Goal: Transaction & Acquisition: Purchase product/service

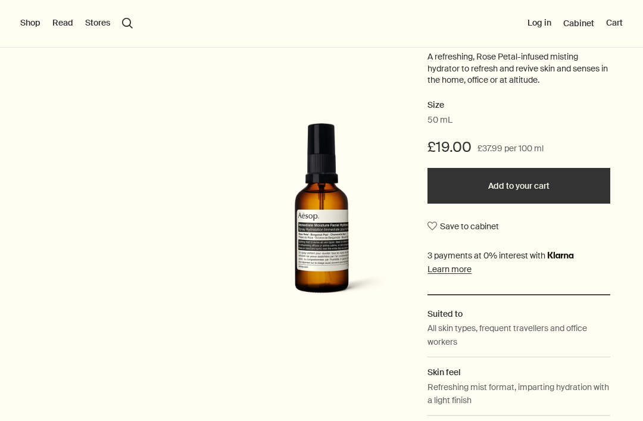
scroll to position [167, 0]
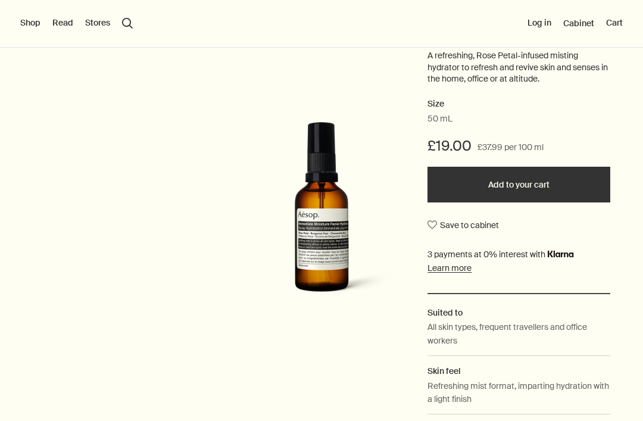
click at [558, 190] on button "Add to your cart" at bounding box center [518, 185] width 183 height 36
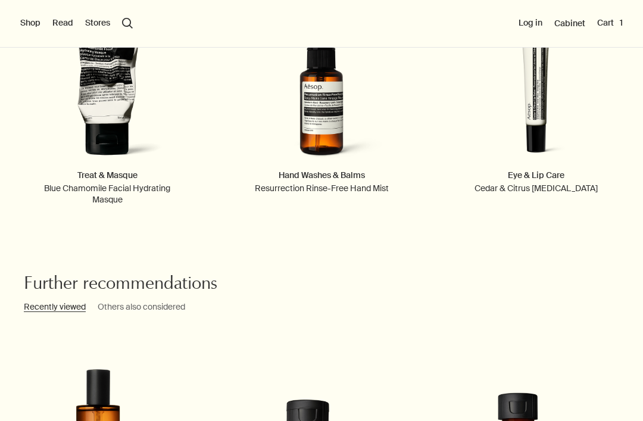
scroll to position [1587, 0]
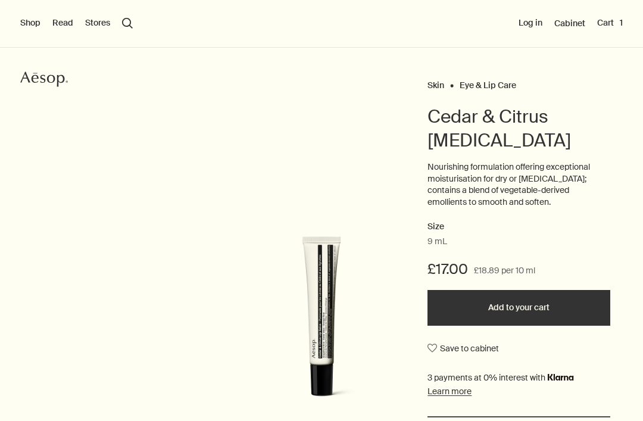
scroll to position [57, 0]
click at [570, 307] on button "Add to your cart" at bounding box center [518, 307] width 183 height 36
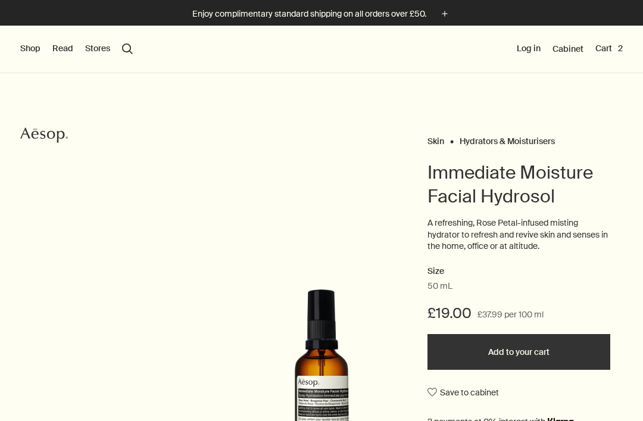
click at [32, 43] on button "Shop" at bounding box center [30, 49] width 20 height 12
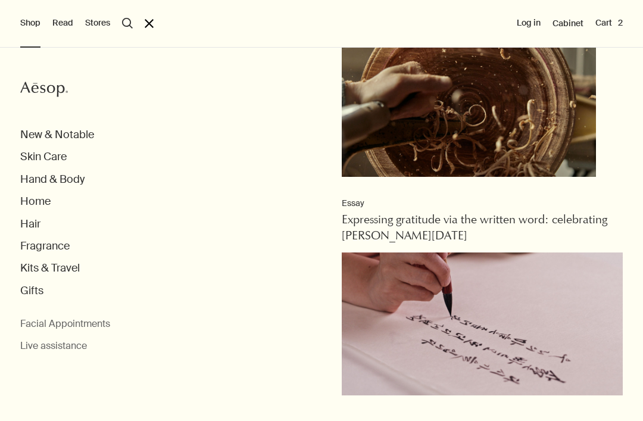
scroll to position [48, 0]
click at [79, 177] on button "Hand & Body" at bounding box center [52, 180] width 64 height 14
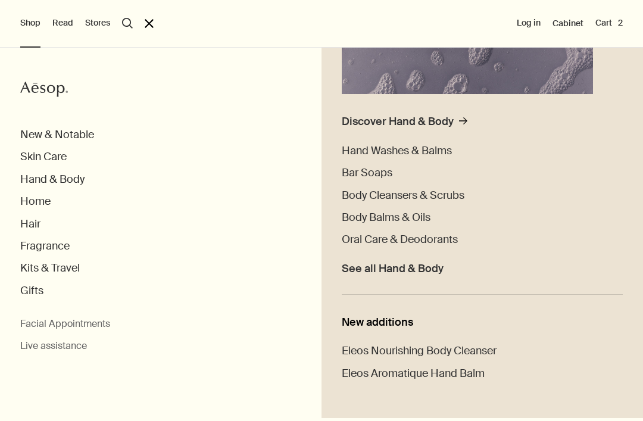
scroll to position [233, 0]
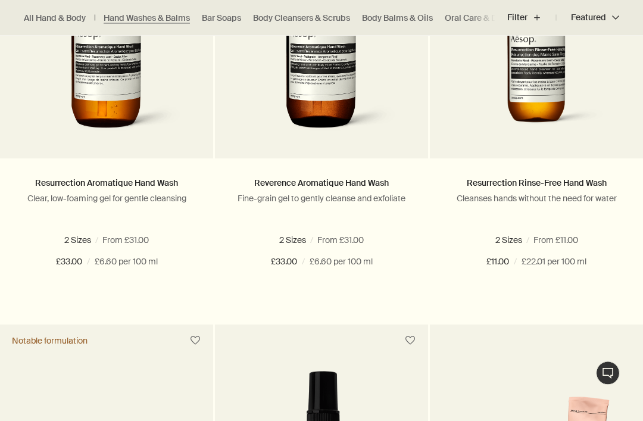
scroll to position [876, 0]
click at [154, 300] on button "Add Add to your cart" at bounding box center [106, 305] width 213 height 36
click at [345, 299] on button "Add Add to your cart" at bounding box center [321, 305] width 213 height 36
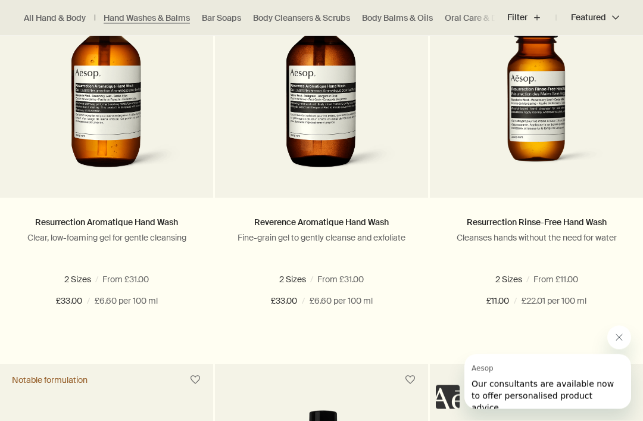
scroll to position [837, 0]
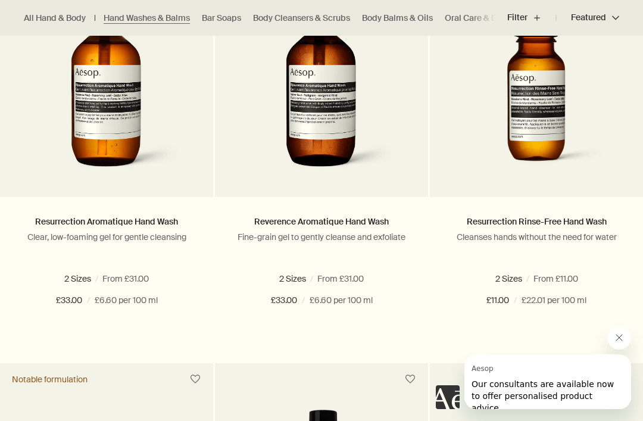
click at [551, 340] on button "Add Add to your cart" at bounding box center [536, 344] width 213 height 36
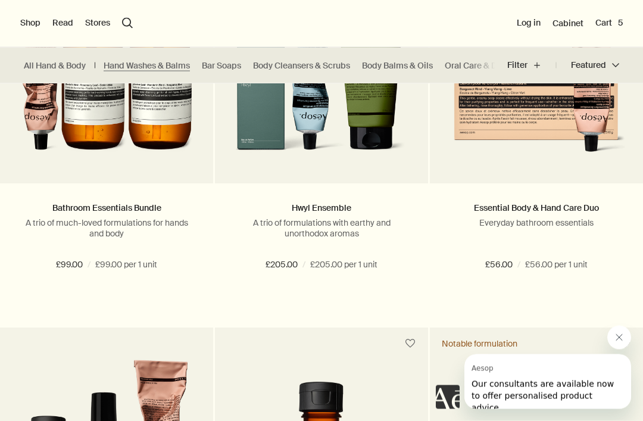
scroll to position [1674, 0]
click at [618, 22] on button "Cart 5" at bounding box center [608, 23] width 27 height 12
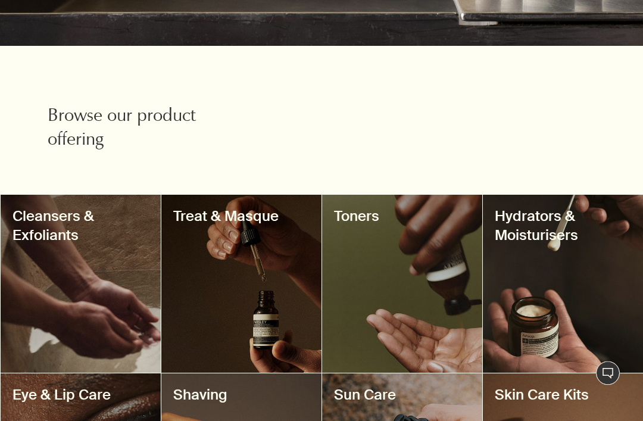
scroll to position [348, 0]
click at [114, 237] on h3 "Cleansers & Exfoliants" at bounding box center [80, 226] width 136 height 38
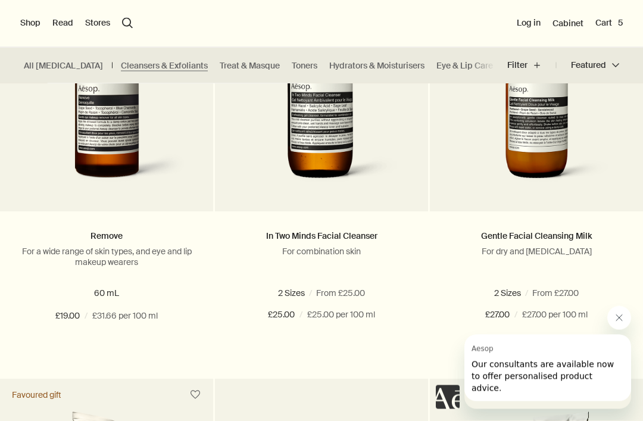
scroll to position [1295, 0]
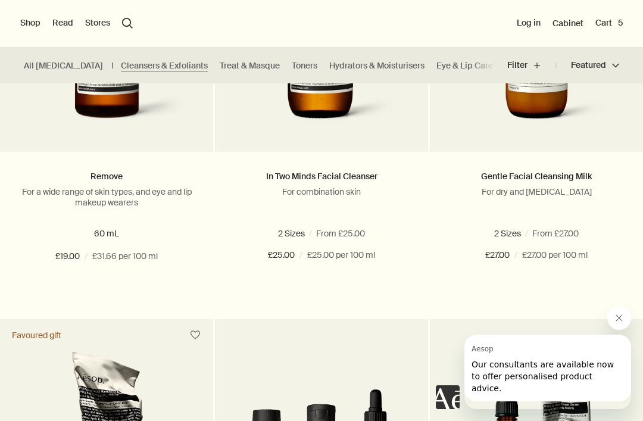
click at [641, 221] on div "Gentle Facial Cleansing Milk For dry and sensitive skin 2 Sizes / From £27.00 1…" at bounding box center [536, 216] width 213 height 129
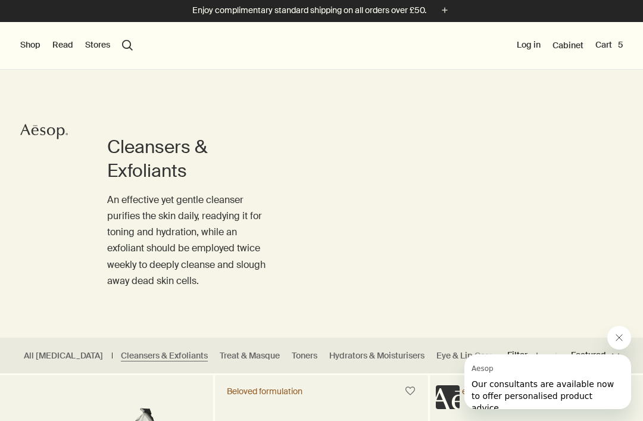
scroll to position [0, 0]
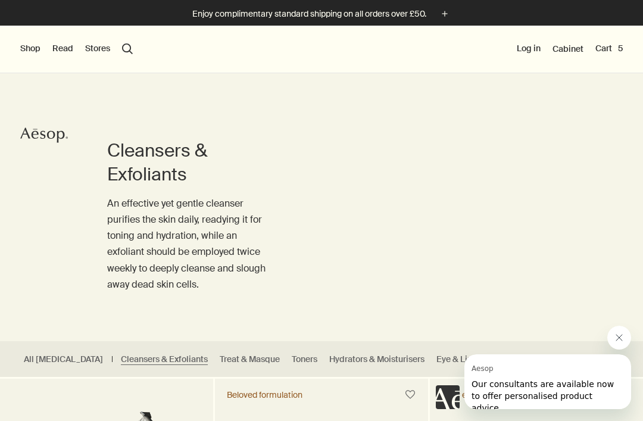
click at [126, 40] on div "Shop New & Notable Skin Care Hand & Body Home Hair Fragrance Kits & Travel Gift…" at bounding box center [321, 50] width 643 height 48
click at [131, 46] on button "search Search" at bounding box center [127, 48] width 11 height 11
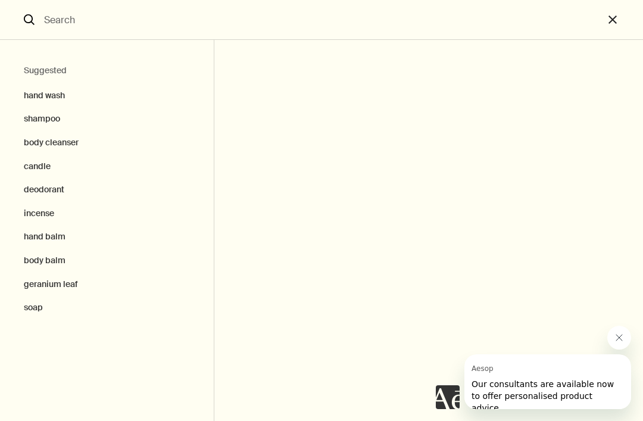
click at [122, 37] on input "Search" at bounding box center [321, 19] width 564 height 39
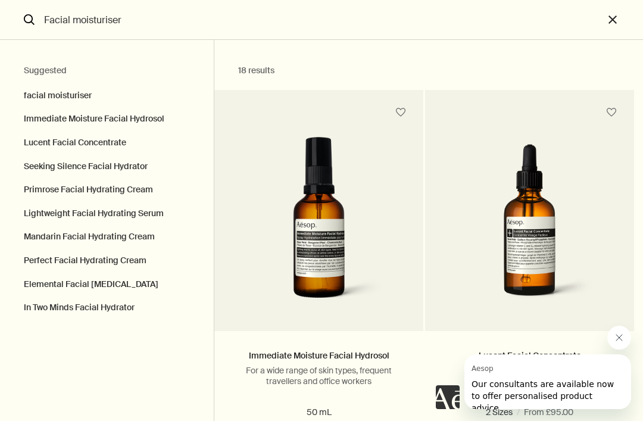
click at [151, 159] on button "Seeking Silence Facial Hydrator" at bounding box center [107, 167] width 214 height 24
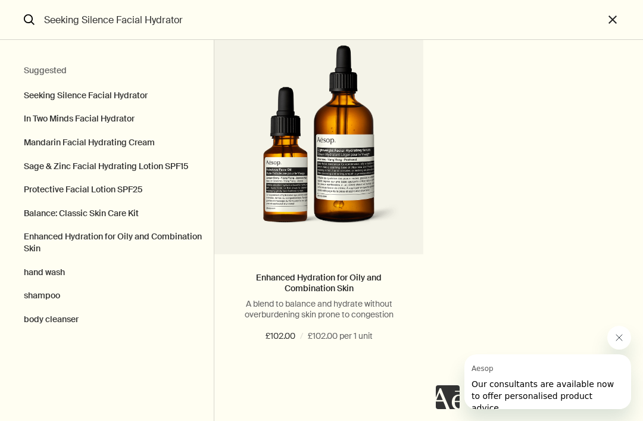
scroll to position [1314, 0]
click at [58, 267] on button "hand wash" at bounding box center [107, 273] width 214 height 24
type input "hand wash"
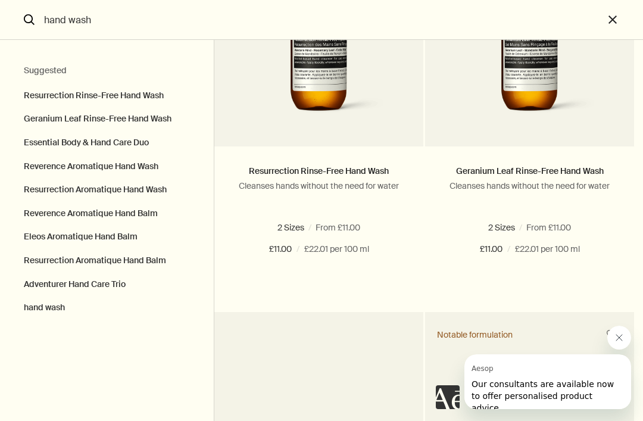
scroll to position [187, 0]
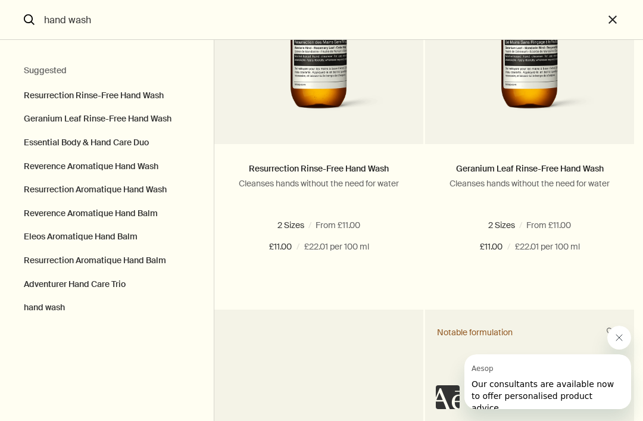
click at [352, 297] on button "Add Add to your cart" at bounding box center [318, 290] width 209 height 36
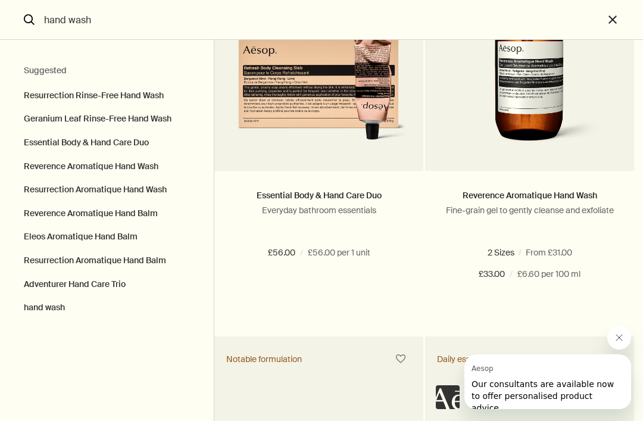
scroll to position [568, 0]
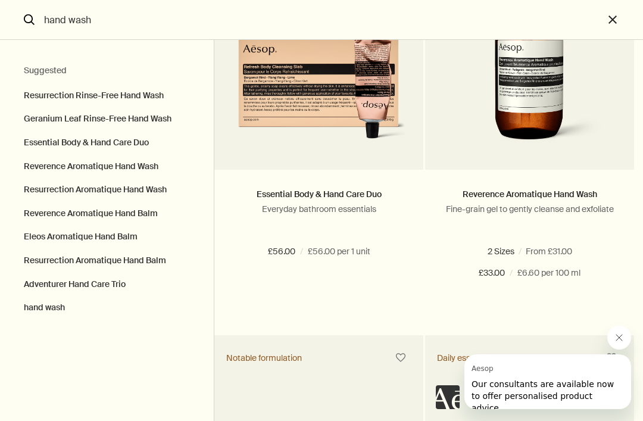
click at [569, 330] on div at bounding box center [533, 367] width 195 height 83
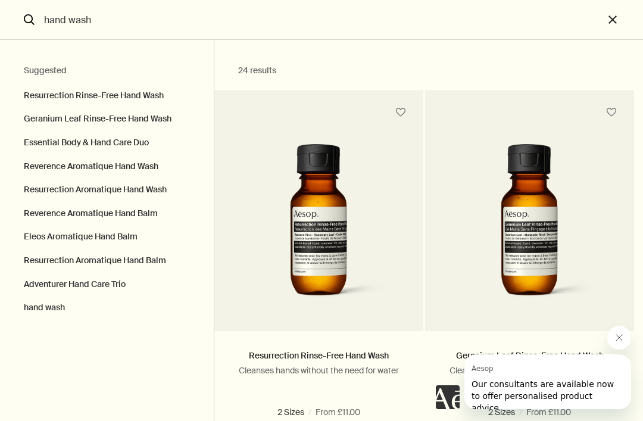
scroll to position [0, 0]
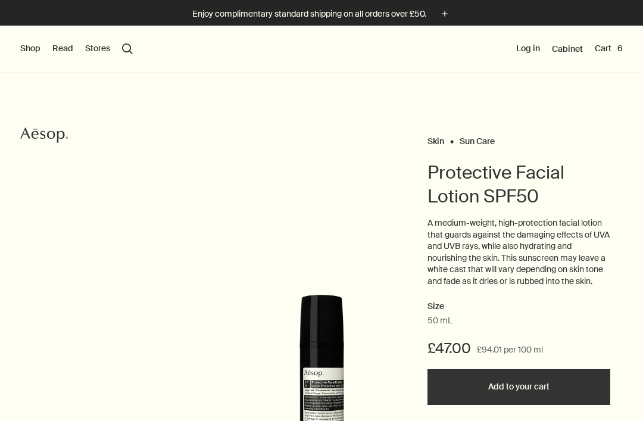
click at [617, 45] on button "Cart 6" at bounding box center [609, 49] width 28 height 12
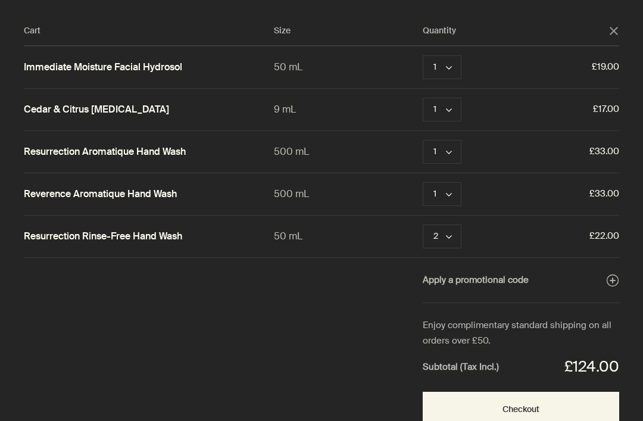
click at [455, 230] on button "2 chevron" at bounding box center [442, 236] width 39 height 24
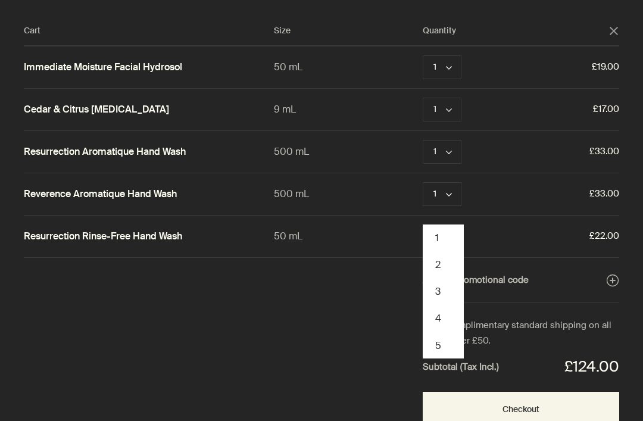
click at [457, 227] on button "1" at bounding box center [443, 237] width 39 height 27
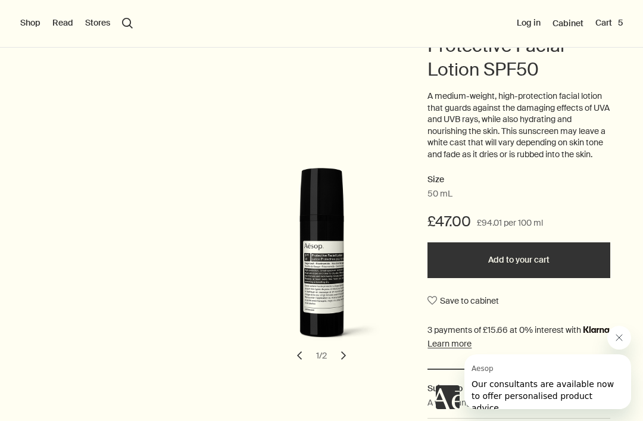
scroll to position [149, 0]
